Goal: Transaction & Acquisition: Download file/media

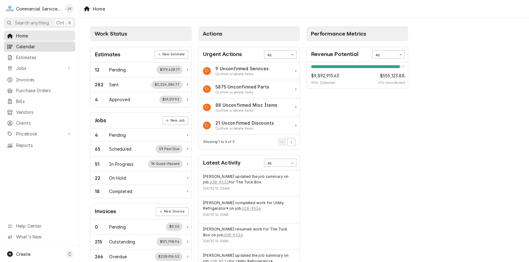
click at [37, 43] on span "Calendar" at bounding box center [44, 46] width 56 height 7
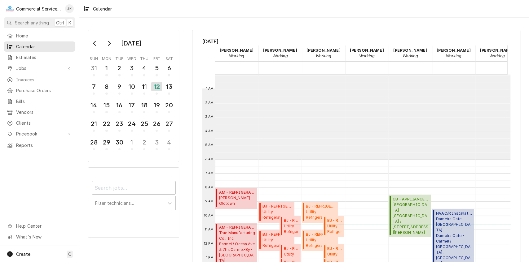
scroll to position [85, 0]
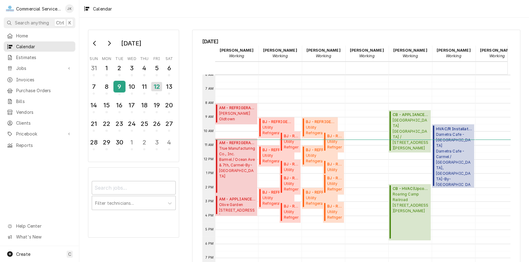
click at [119, 90] on div "9" at bounding box center [119, 86] width 11 height 11
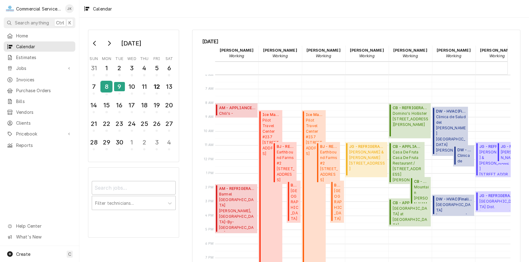
click at [105, 90] on div "8" at bounding box center [106, 86] width 11 height 11
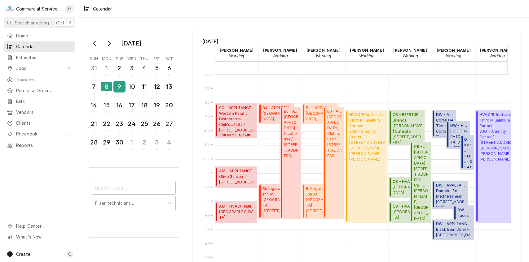
click at [117, 89] on div "9" at bounding box center [119, 86] width 11 height 11
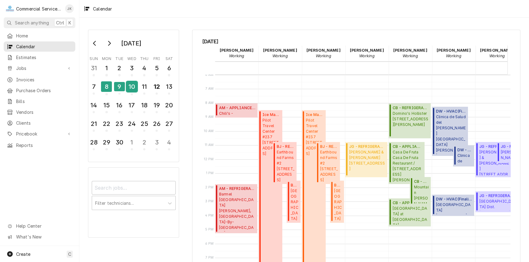
click at [129, 88] on div "10" at bounding box center [131, 86] width 11 height 11
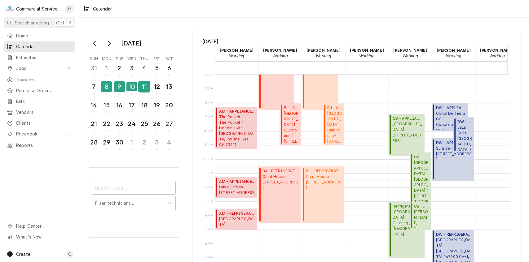
click at [145, 86] on div "11" at bounding box center [144, 86] width 11 height 11
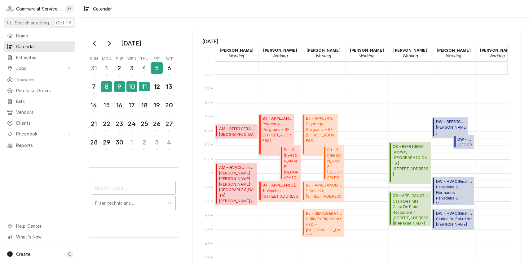
click at [155, 65] on div "5" at bounding box center [156, 68] width 11 height 11
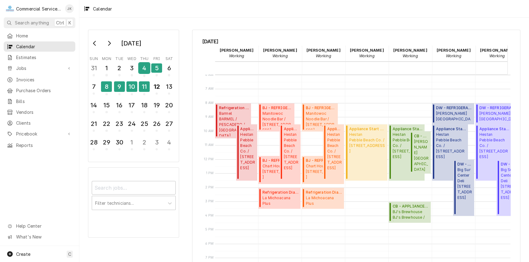
click at [146, 66] on div "4" at bounding box center [144, 68] width 11 height 11
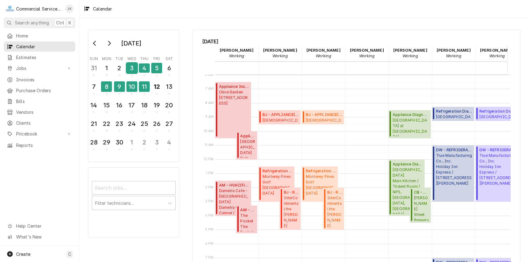
click at [129, 68] on div "3" at bounding box center [131, 68] width 11 height 11
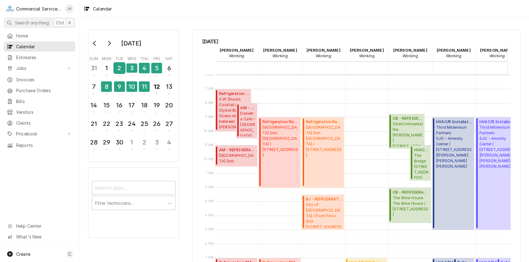
click at [119, 68] on div "2" at bounding box center [119, 68] width 11 height 11
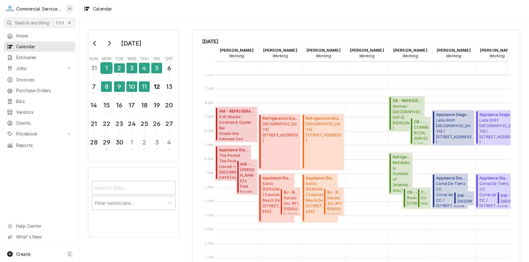
click at [108, 69] on div "1" at bounding box center [106, 68] width 11 height 11
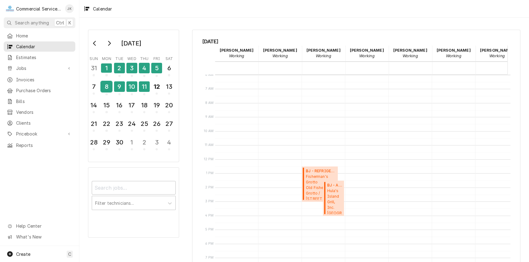
click at [107, 84] on div "8" at bounding box center [106, 86] width 11 height 11
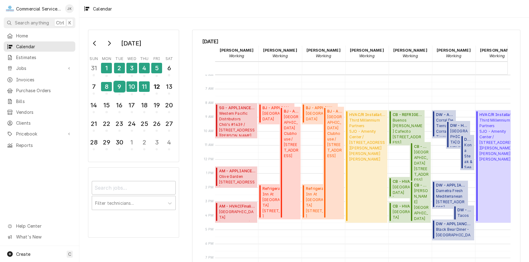
click at [121, 90] on div "9" at bounding box center [119, 86] width 11 height 11
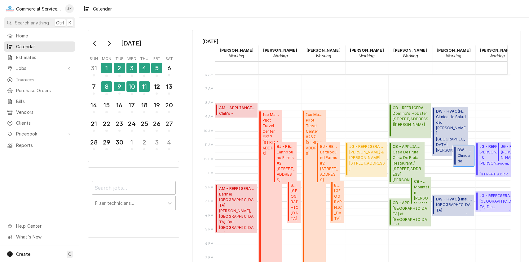
click at [464, 153] on span "Clinica de Salud del [PERSON_NAME][GEOGRAPHIC_DATA][PERSON_NAME] - [GEOGRAPHIC_…" at bounding box center [464, 159] width 15 height 12
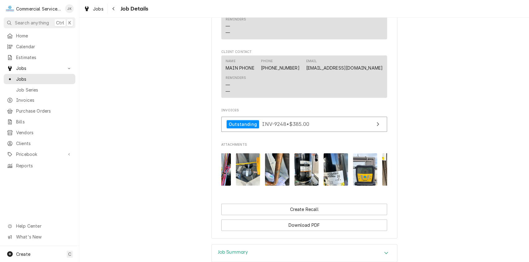
scroll to position [0, 39]
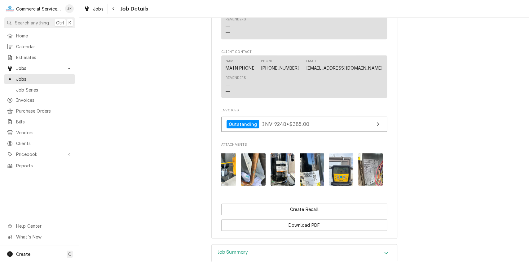
click at [367, 176] on img "Attachments" at bounding box center [370, 169] width 24 height 33
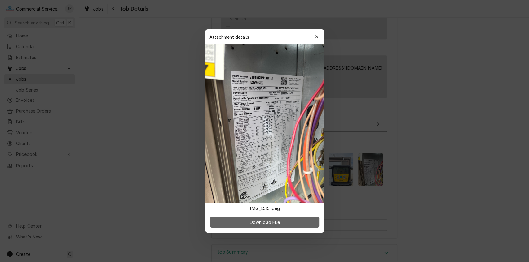
click at [268, 221] on span "Download File" at bounding box center [264, 222] width 33 height 7
click at [315, 35] on icon "button" at bounding box center [316, 37] width 3 height 4
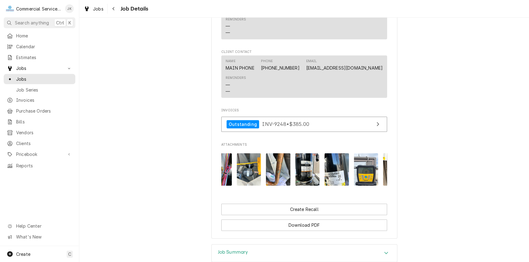
scroll to position [0, 0]
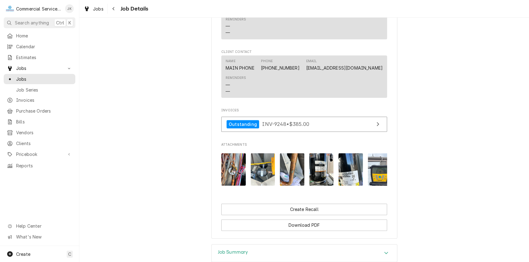
click at [233, 178] on img "Attachments" at bounding box center [233, 169] width 24 height 33
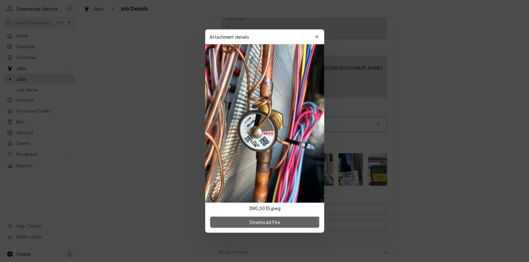
click at [276, 221] on span "Download File" at bounding box center [264, 222] width 33 height 7
click at [317, 38] on icon "button" at bounding box center [316, 37] width 3 height 4
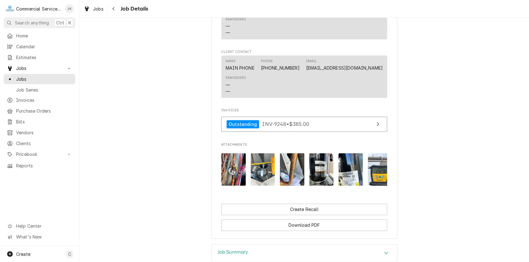
click at [262, 179] on img "Attachments" at bounding box center [263, 169] width 24 height 33
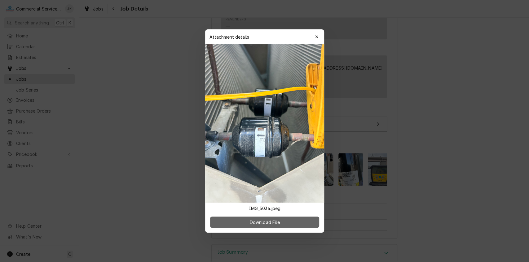
click at [280, 222] on span "Download File" at bounding box center [264, 222] width 33 height 7
click at [314, 36] on div "button" at bounding box center [316, 37] width 6 height 6
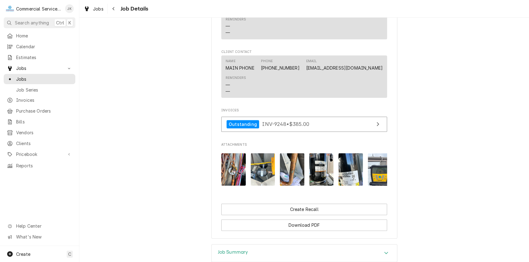
click at [344, 184] on img "Attachments" at bounding box center [350, 169] width 24 height 33
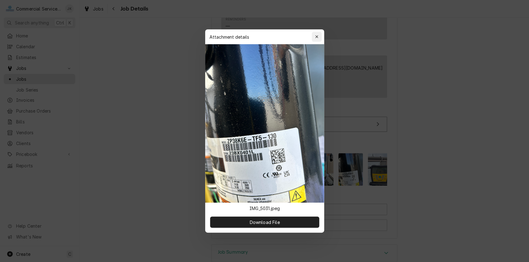
click at [315, 37] on icon "button" at bounding box center [316, 37] width 3 height 4
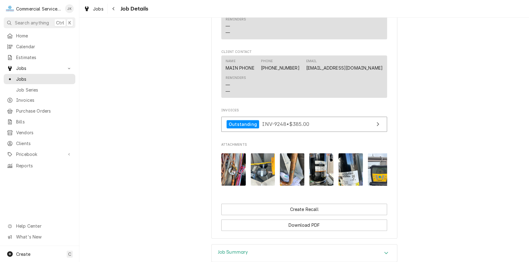
click at [351, 181] on img "Attachments" at bounding box center [350, 169] width 24 height 33
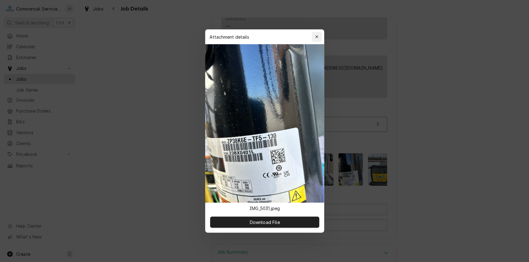
click at [317, 39] on icon "button" at bounding box center [316, 37] width 3 height 4
